Goal: Information Seeking & Learning: Learn about a topic

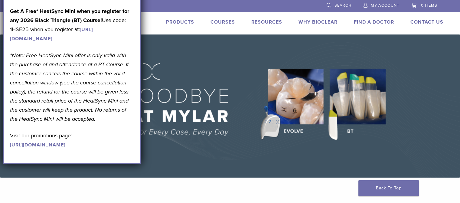
click at [192, 144] on img at bounding box center [230, 105] width 460 height 143
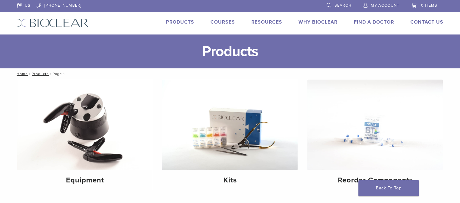
click at [176, 20] on link "Products" at bounding box center [180, 22] width 28 height 6
click at [176, 22] on link "Products" at bounding box center [180, 22] width 28 height 6
click at [366, 24] on link "Find A Doctor" at bounding box center [373, 22] width 40 height 6
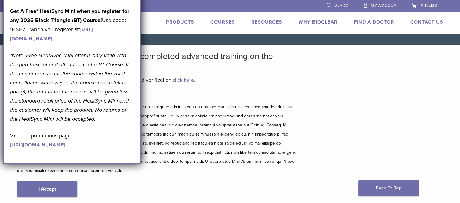
click at [217, 105] on p at bounding box center [157, 138] width 281 height 73
click at [92, 42] on link "[URL][DOMAIN_NAME]" at bounding box center [51, 34] width 83 height 15
click at [78, 15] on div "September Promotion! Valid [DATE]–[DATE]. Get A Free* HeatSync Mini when you re…" at bounding box center [72, 69] width 124 height 159
click at [182, 82] on link "click here" at bounding box center [183, 80] width 21 height 6
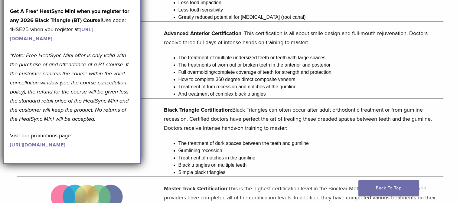
scroll to position [91, 0]
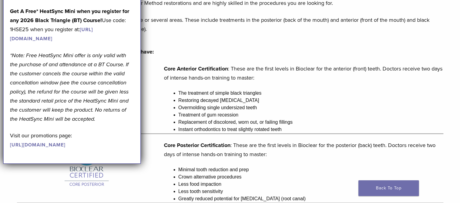
click at [125, 43] on p "Get A Free* HeatSync Mini when you register for any 2026 Black Triangle (BT) Co…" at bounding box center [72, 25] width 124 height 36
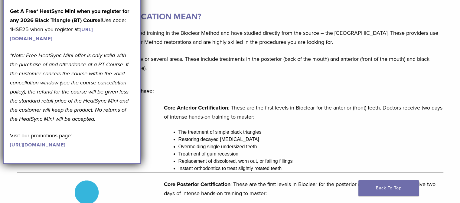
scroll to position [0, 0]
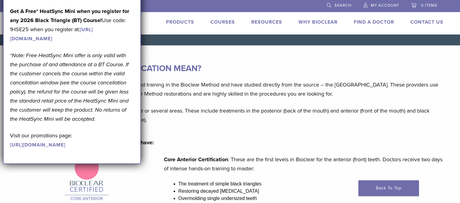
click at [104, 25] on p "Get A Free* HeatSync Mini when you register for any 2026 Black Triangle (BT) Co…" at bounding box center [72, 25] width 124 height 36
click at [310, 24] on link "Why Bioclear" at bounding box center [317, 22] width 39 height 6
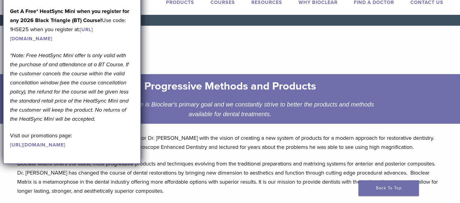
scroll to position [30, 0]
